Goal: Register for event/course

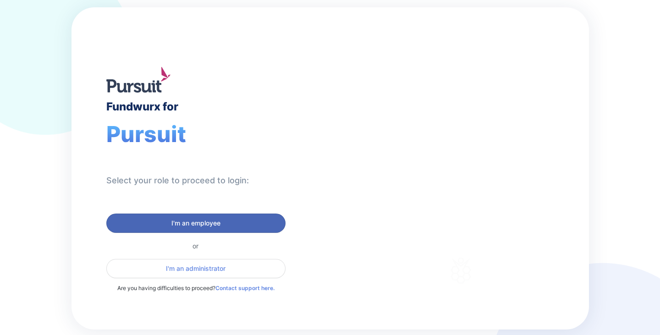
click at [209, 223] on span "I'm an employee" at bounding box center [196, 223] width 49 height 9
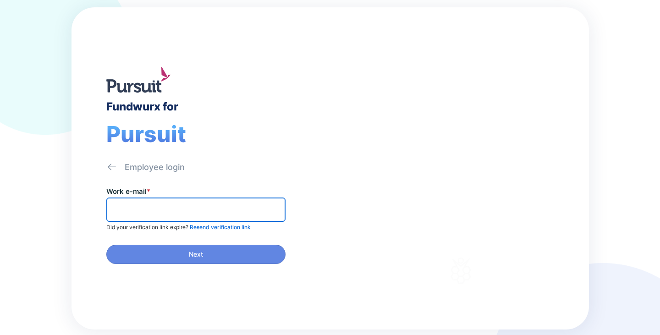
click at [134, 213] on input "text" at bounding box center [196, 210] width 171 height 14
type input "********"
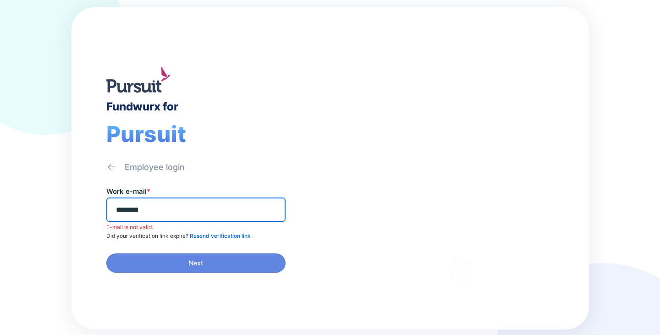
click at [172, 203] on input "********" at bounding box center [196, 210] width 171 height 14
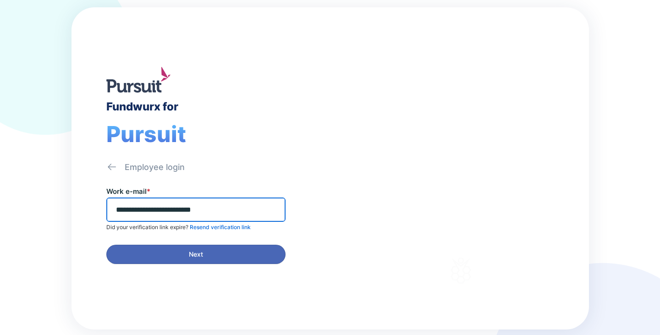
type input "**********"
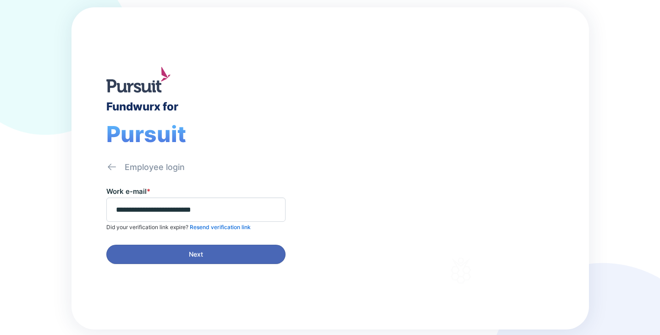
click at [203, 252] on span "Next" at bounding box center [196, 254] width 14 height 9
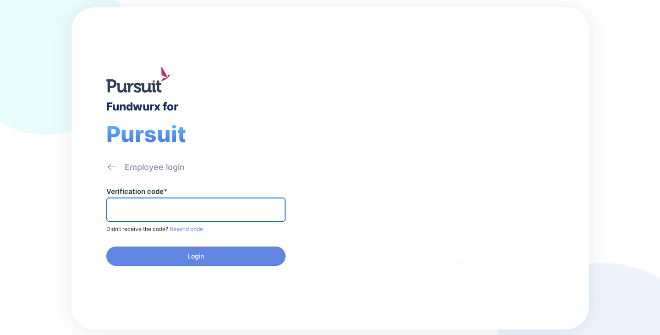
click at [127, 208] on input "text" at bounding box center [196, 210] width 171 height 14
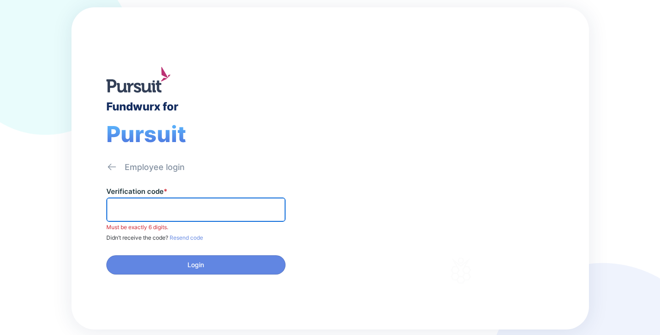
click at [149, 209] on input "text" at bounding box center [196, 210] width 171 height 14
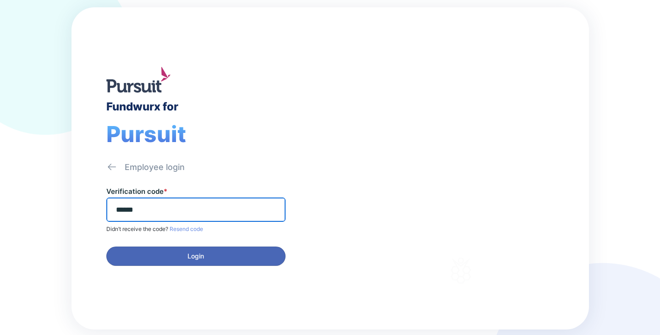
type input "******"
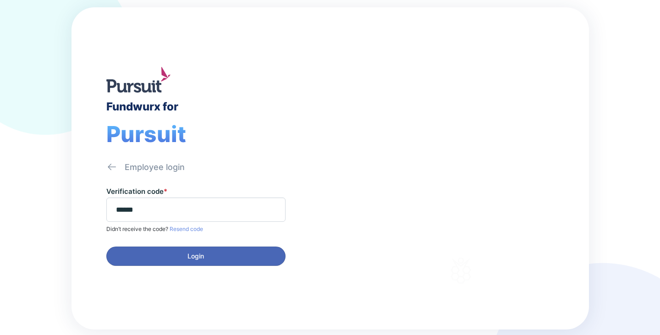
click at [203, 259] on span "Login" at bounding box center [196, 256] width 17 height 9
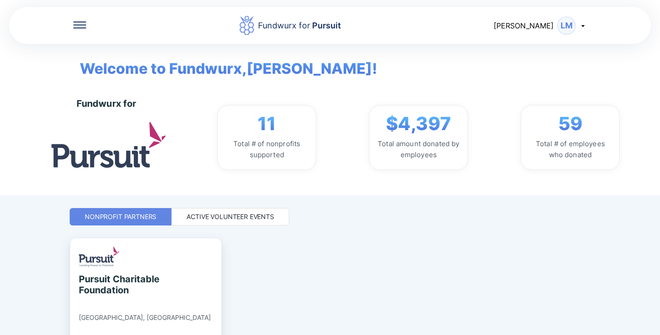
click at [267, 219] on div "Active Volunteer Events" at bounding box center [231, 216] width 88 height 9
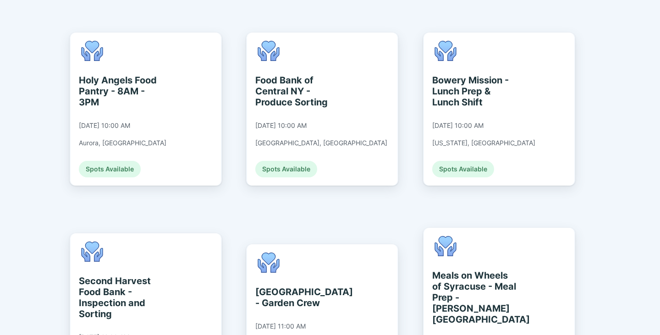
scroll to position [1468, 0]
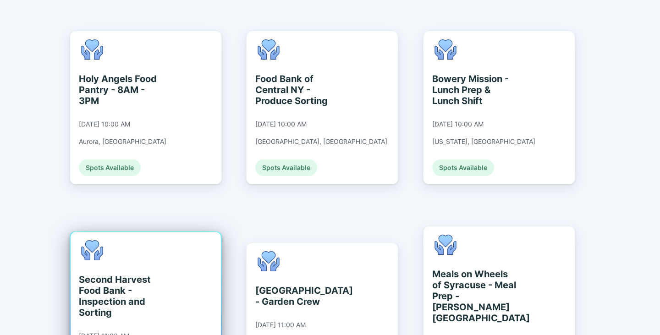
click at [123, 274] on div "Second Harvest Food Bank - Inspection and Sorting" at bounding box center [121, 296] width 84 height 44
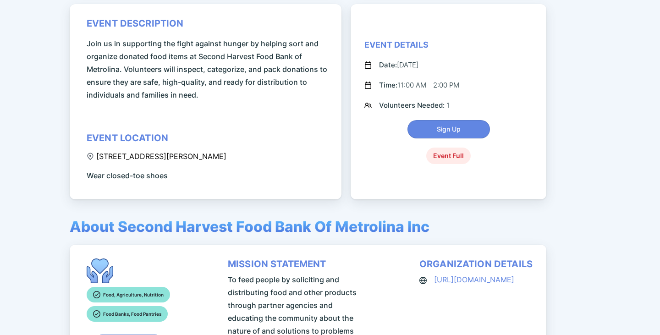
scroll to position [122, 0]
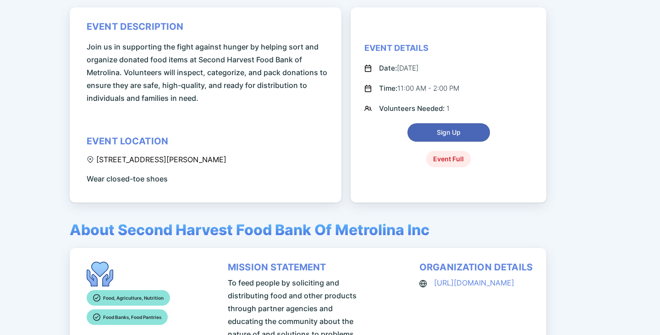
click at [432, 139] on button "Sign Up" at bounding box center [449, 132] width 83 height 18
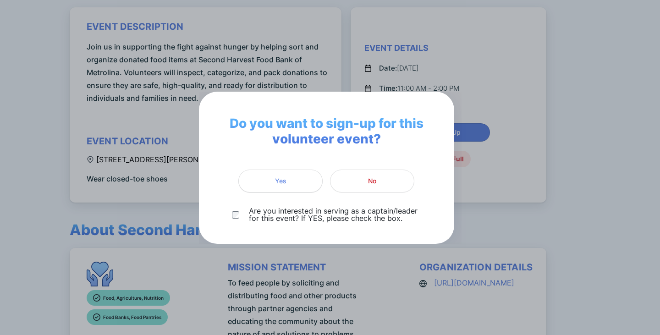
click at [273, 181] on span "Yes" at bounding box center [280, 181] width 72 height 9
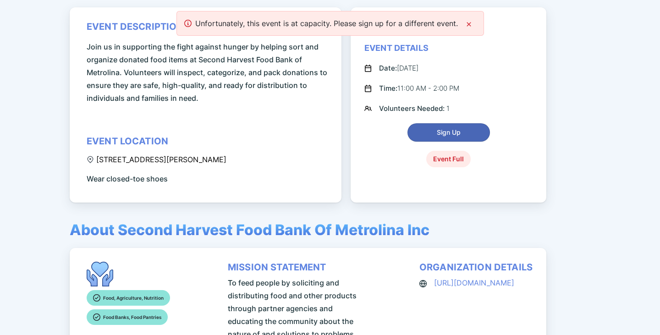
scroll to position [76, 0]
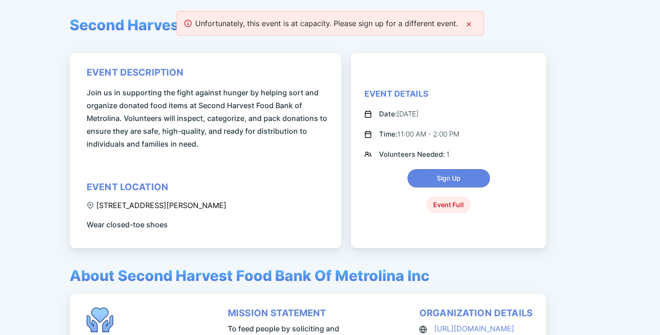
click at [468, 23] on icon at bounding box center [468, 24] width 7 height 7
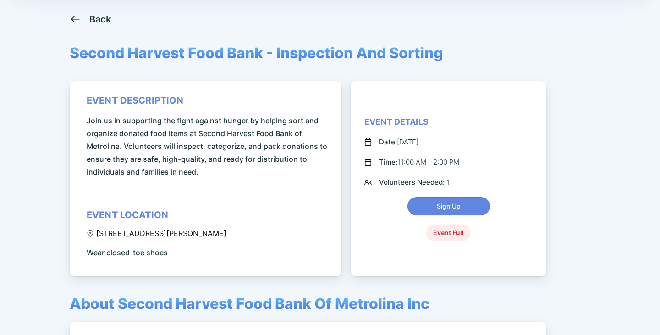
scroll to position [0, 0]
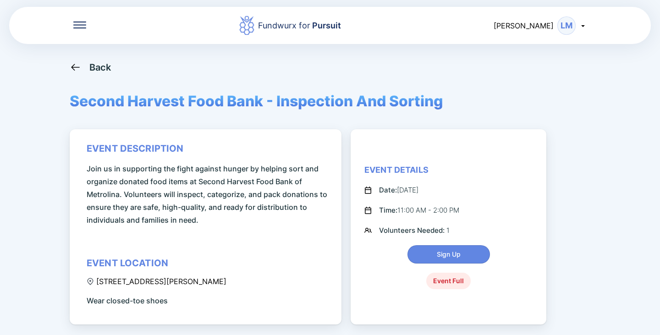
click at [571, 28] on div "LM" at bounding box center [567, 26] width 18 height 18
click at [480, 167] on div "Event Details Date: [DATE] Time: 11:00 AM - 2:00 PM Volunteers Needed: 1 Sign U…" at bounding box center [449, 227] width 168 height 125
click at [82, 72] on div "Back" at bounding box center [91, 66] width 42 height 11
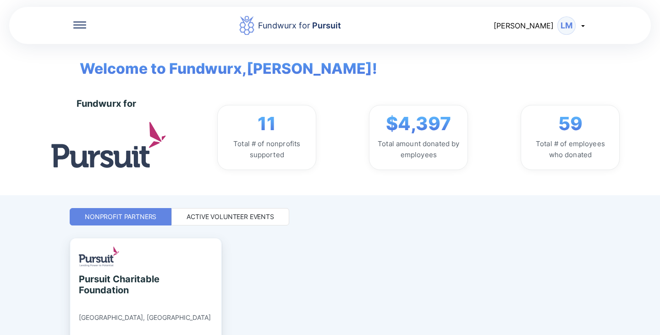
scroll to position [63, 0]
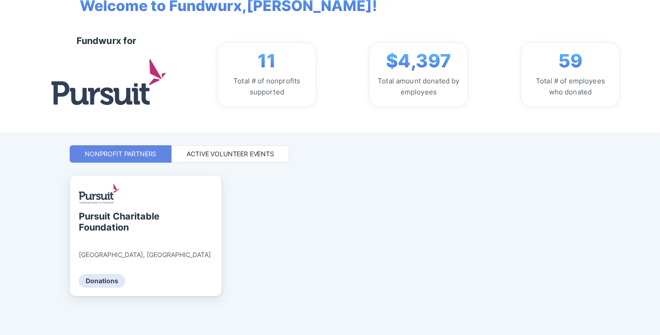
click at [242, 156] on div "Active Volunteer Events" at bounding box center [231, 154] width 88 height 9
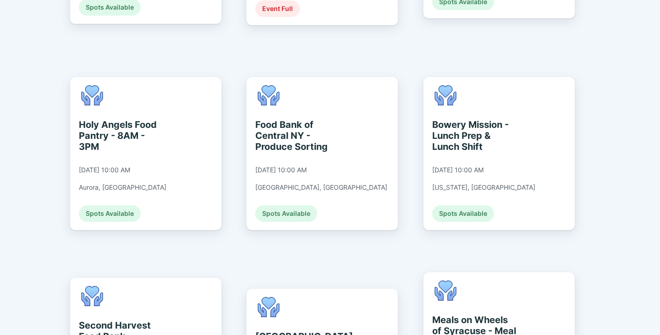
scroll to position [1691, 0]
